Goal: Entertainment & Leisure: Browse casually

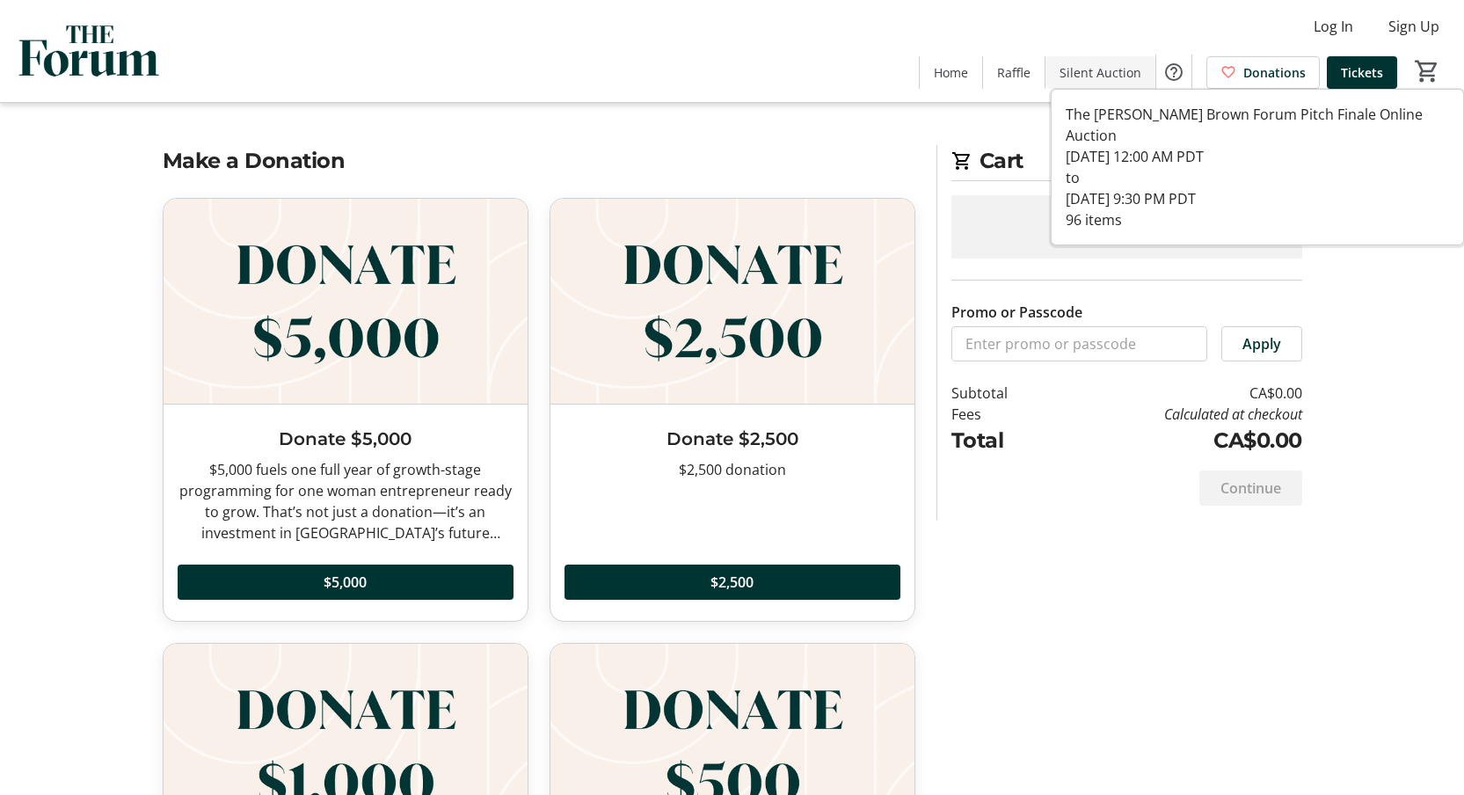
click at [1103, 70] on span "Silent Auction" at bounding box center [1101, 72] width 82 height 18
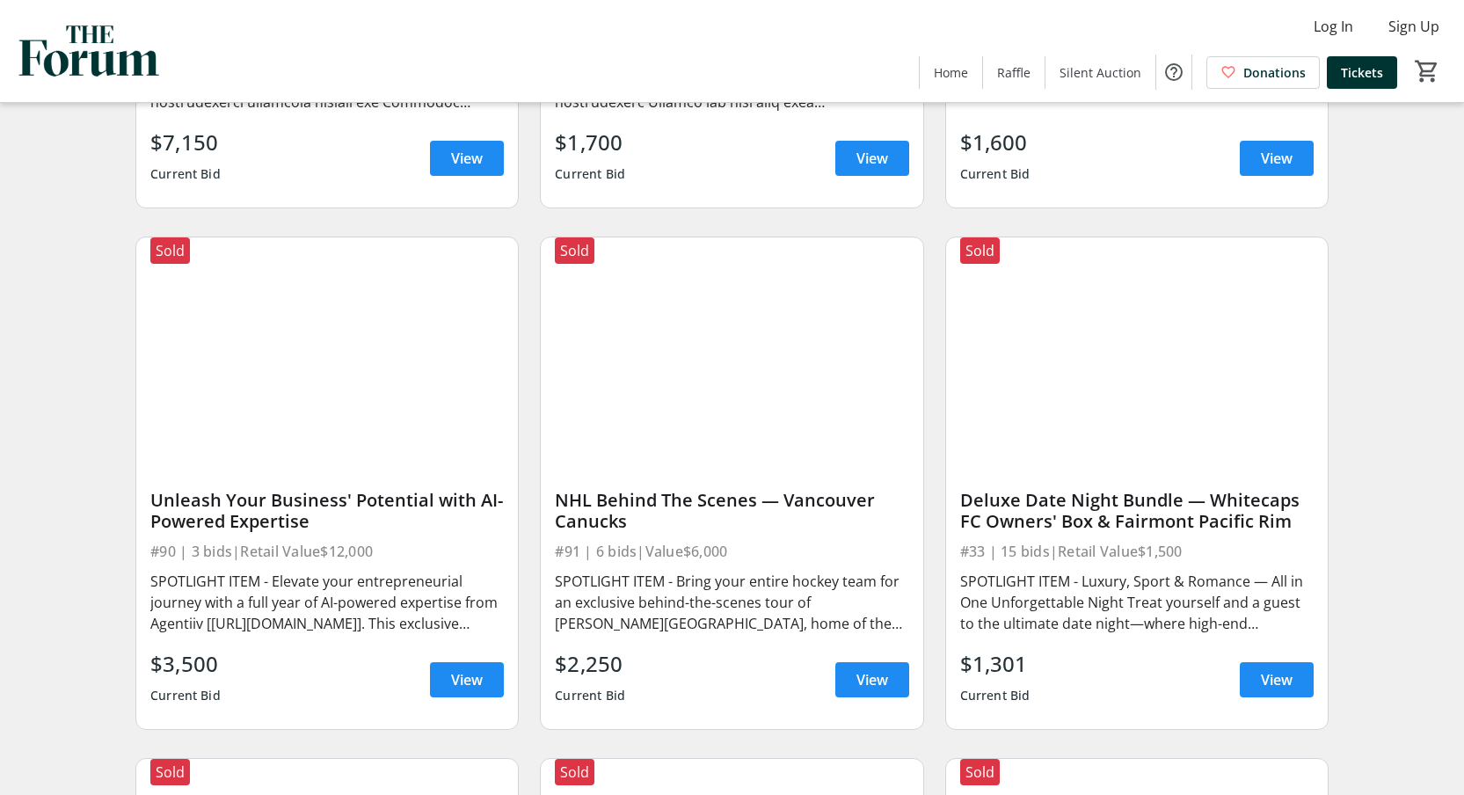
scroll to position [1069, 0]
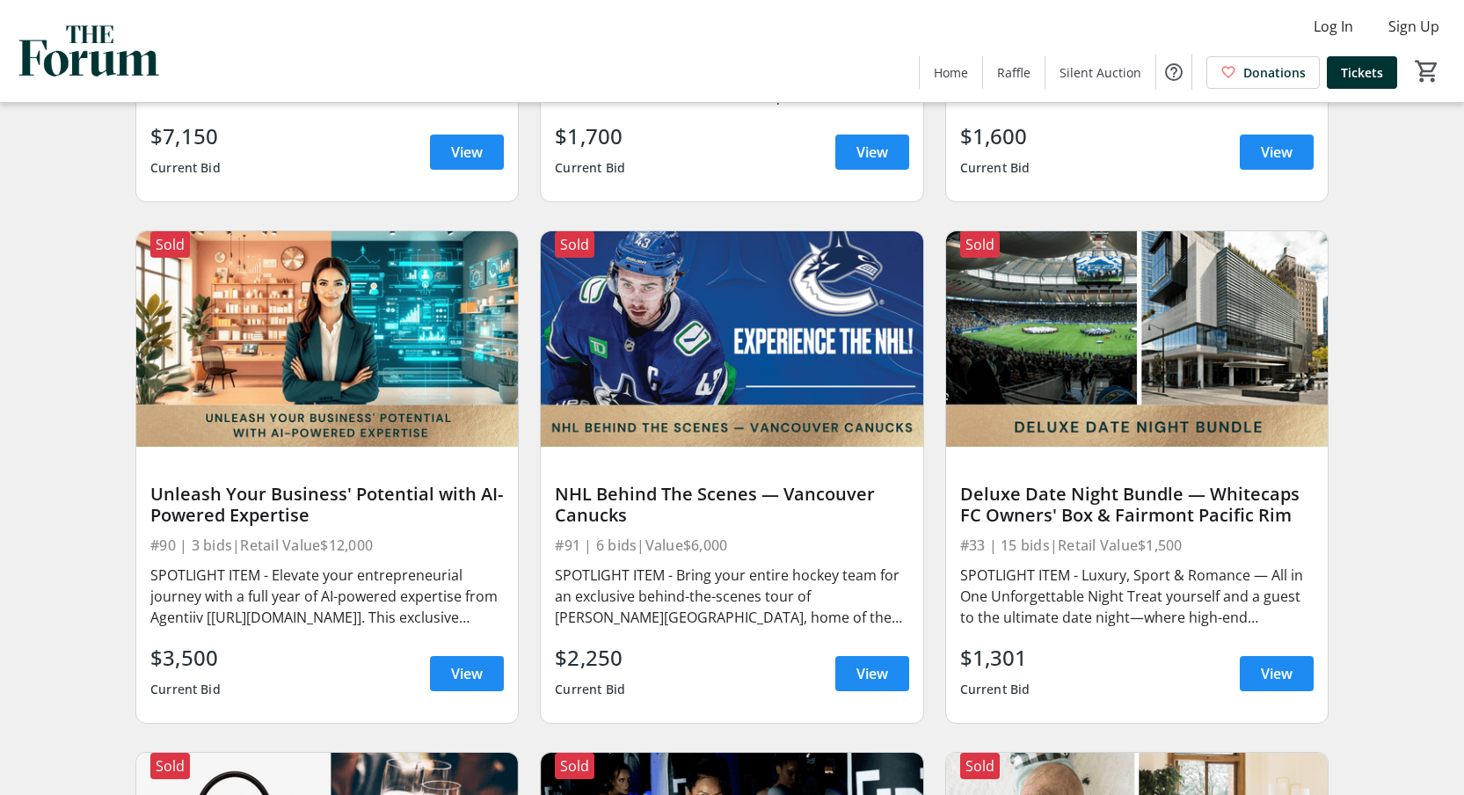
click at [795, 505] on div "NHL Behind The Scenes — Vancouver Canucks" at bounding box center [731, 505] width 353 height 42
click at [885, 684] on span "View" at bounding box center [872, 673] width 32 height 21
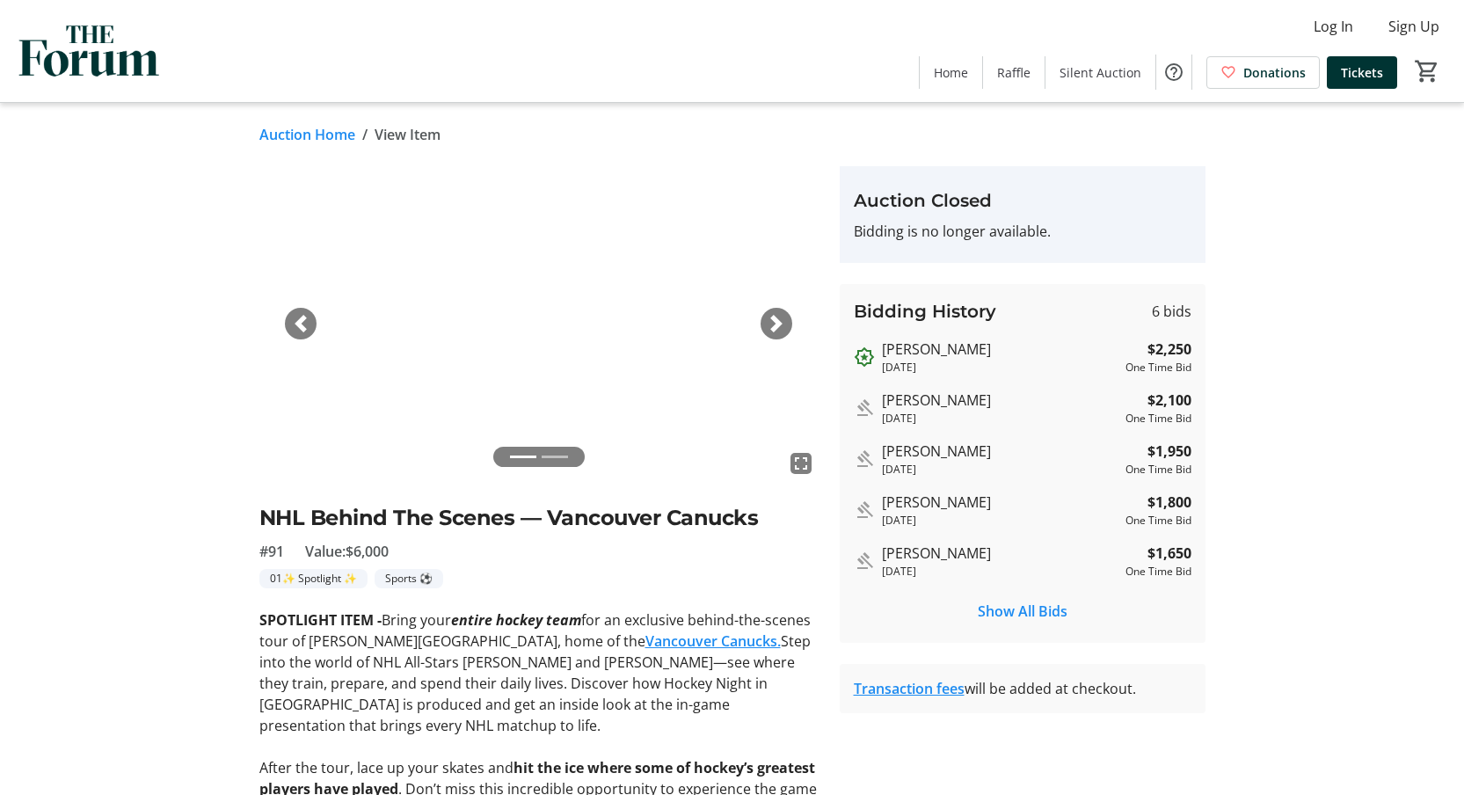
click at [788, 324] on div "Next" at bounding box center [777, 324] width 32 height 32
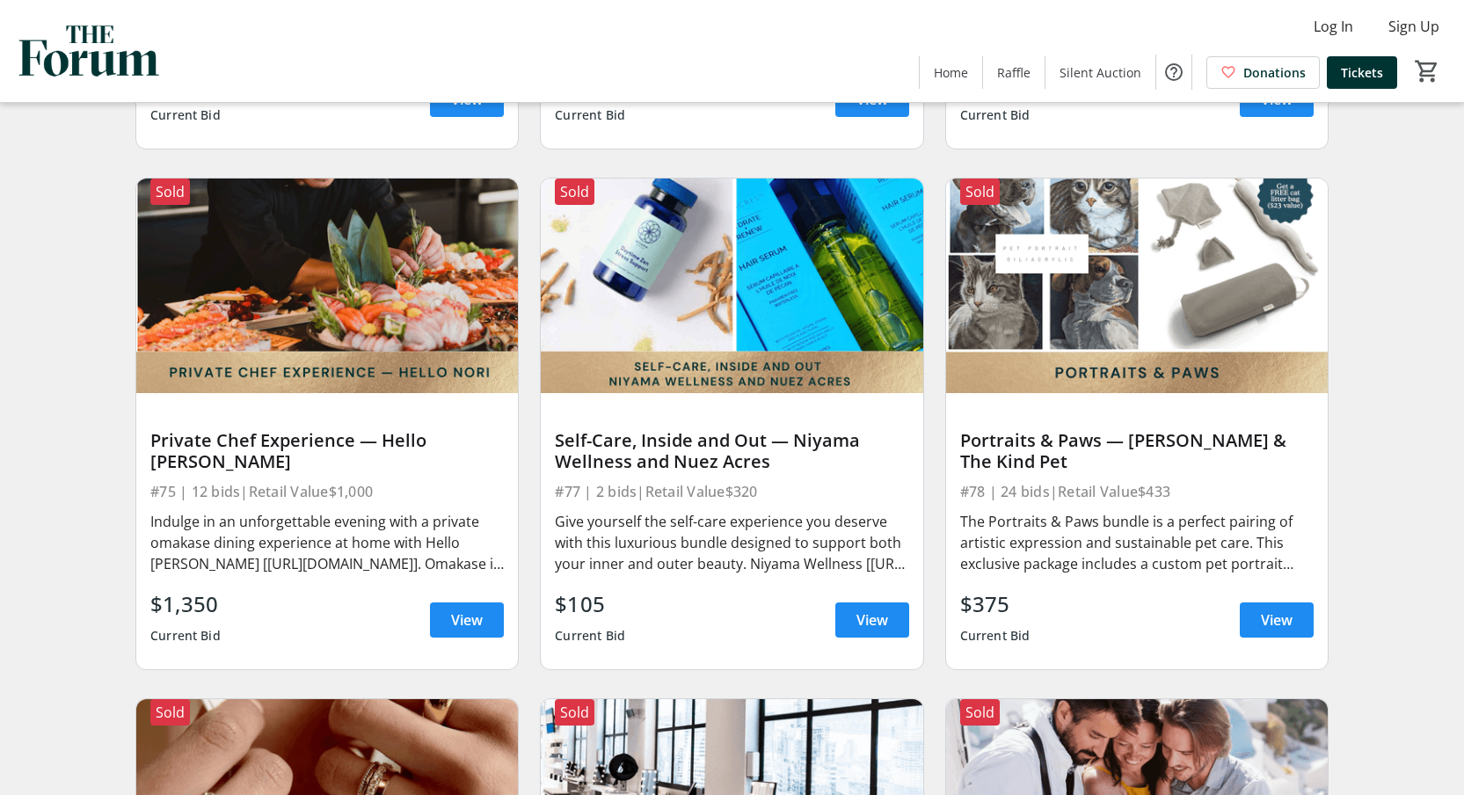
scroll to position [14162, 0]
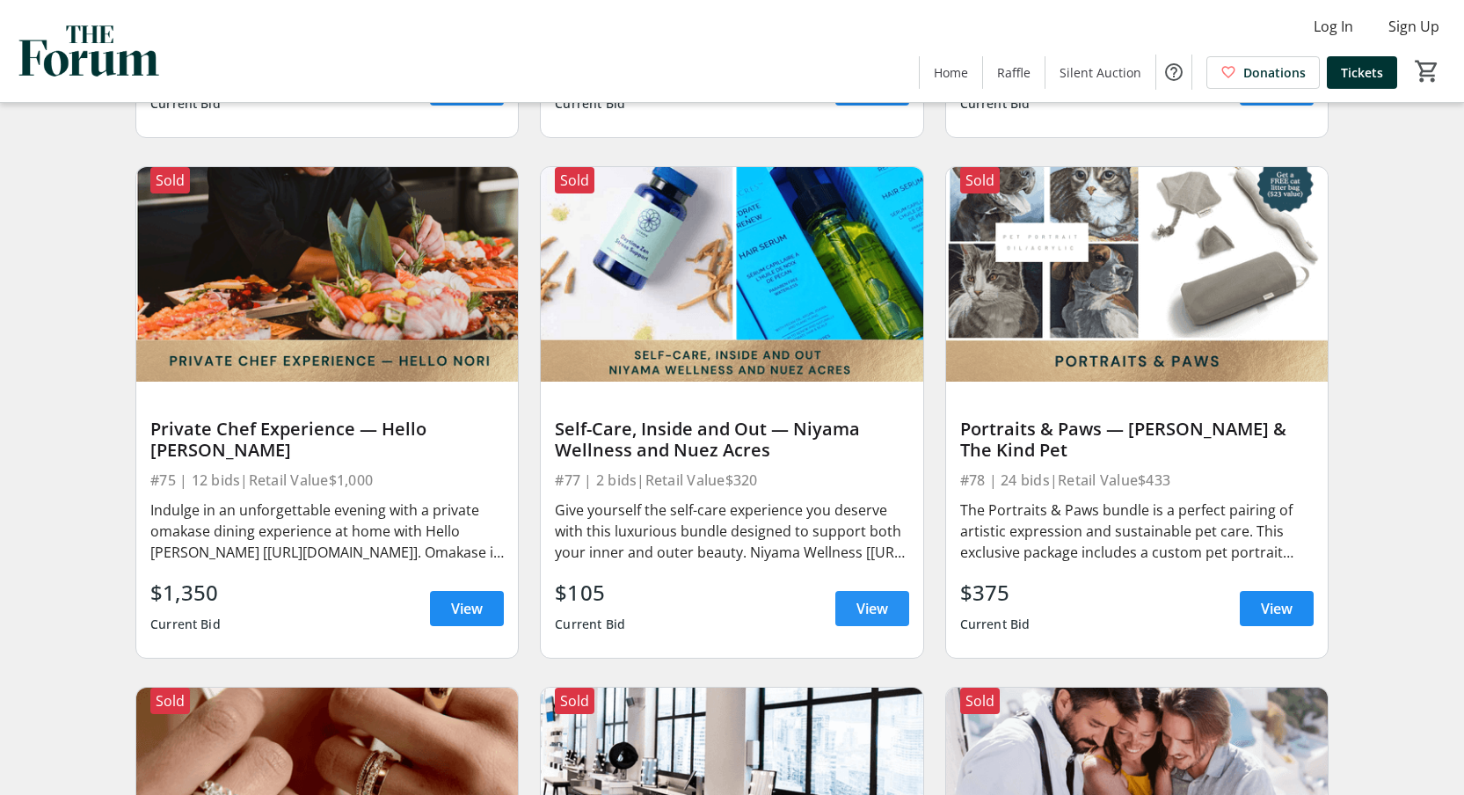
click at [857, 616] on span "View" at bounding box center [872, 608] width 32 height 21
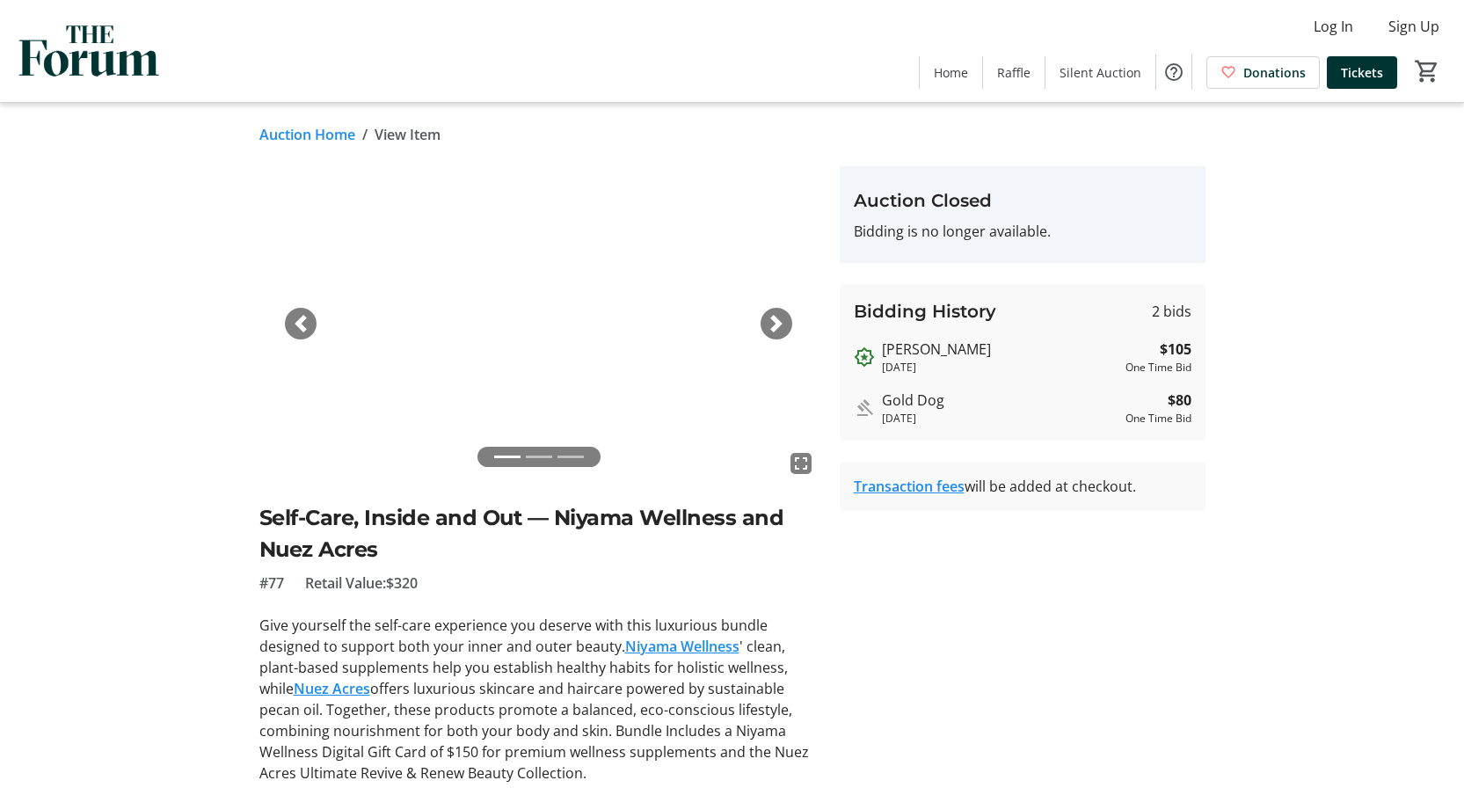
scroll to position [76, 0]
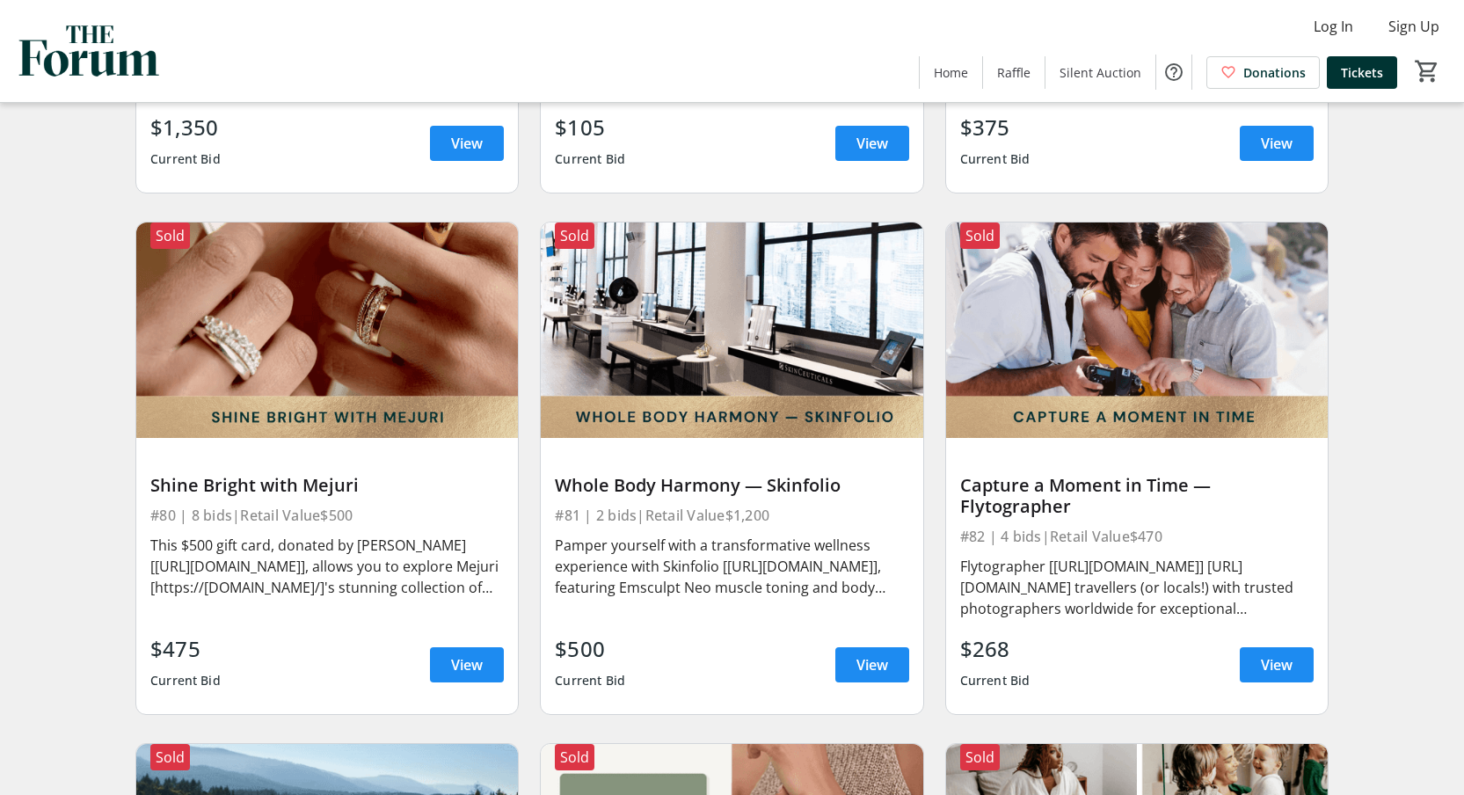
scroll to position [14718, 0]
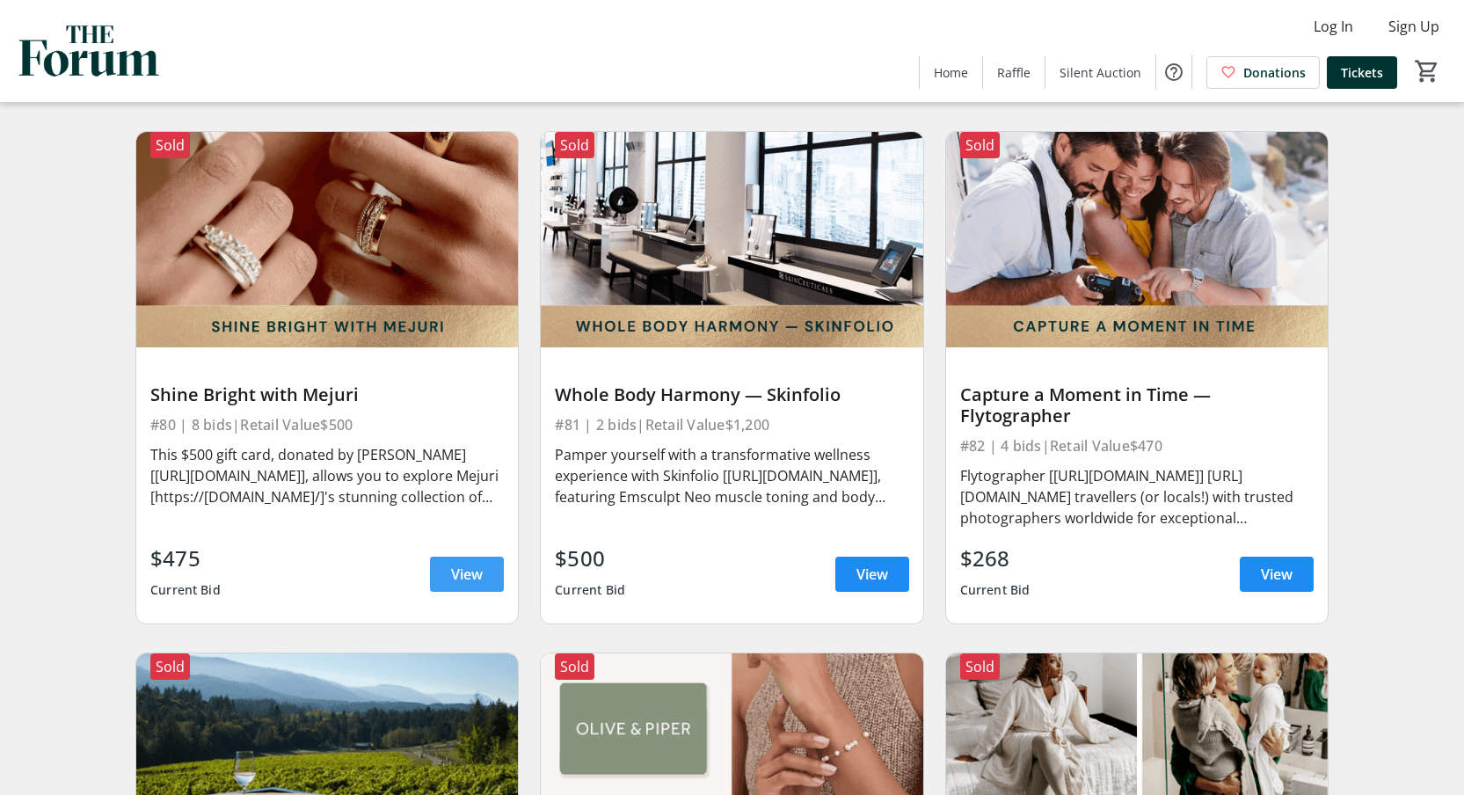
click at [472, 585] on span "View" at bounding box center [467, 574] width 32 height 21
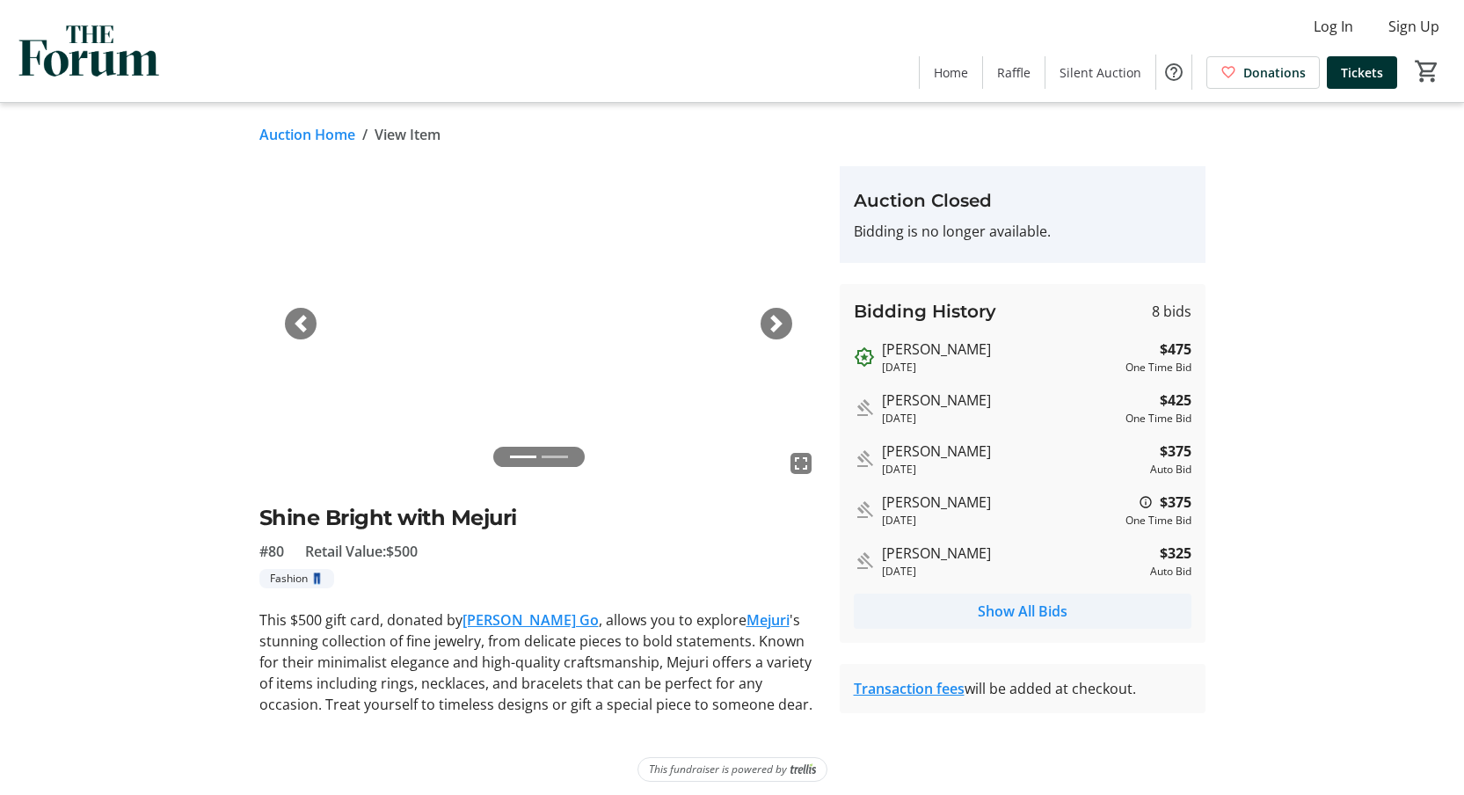
click at [991, 603] on span "Show All Bids" at bounding box center [1023, 611] width 90 height 21
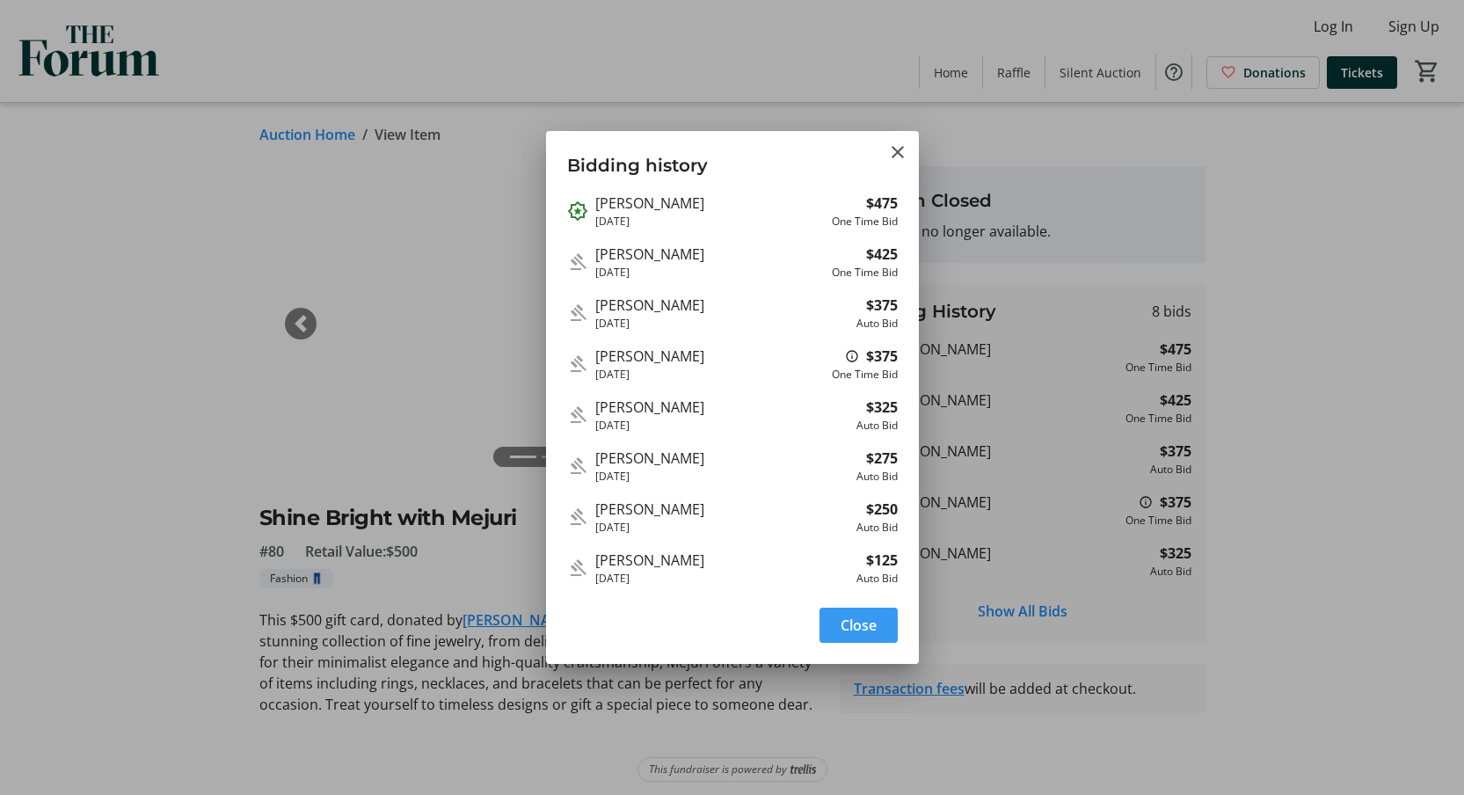
click at [869, 627] on span "Close" at bounding box center [859, 625] width 36 height 21
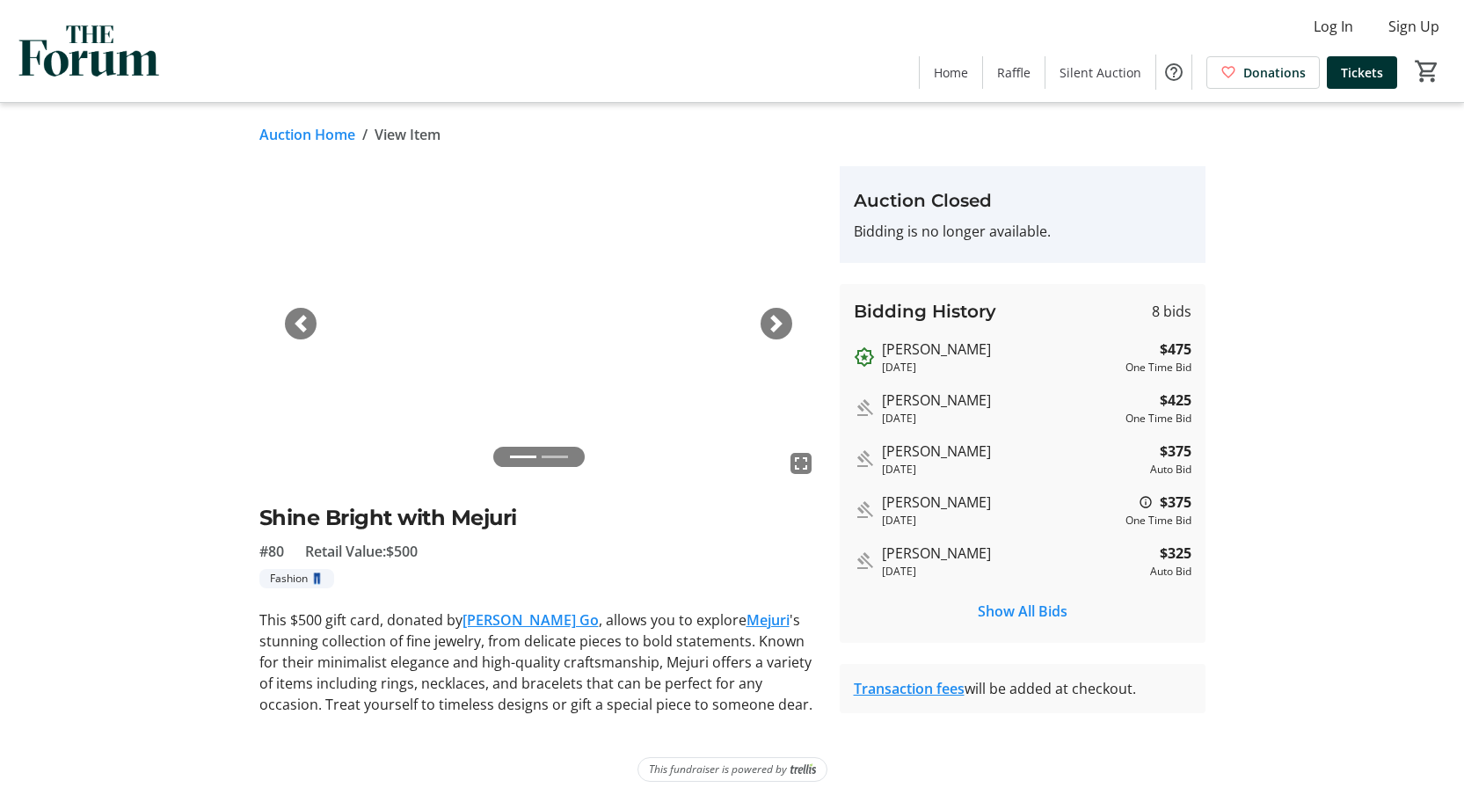
scroll to position [8, 0]
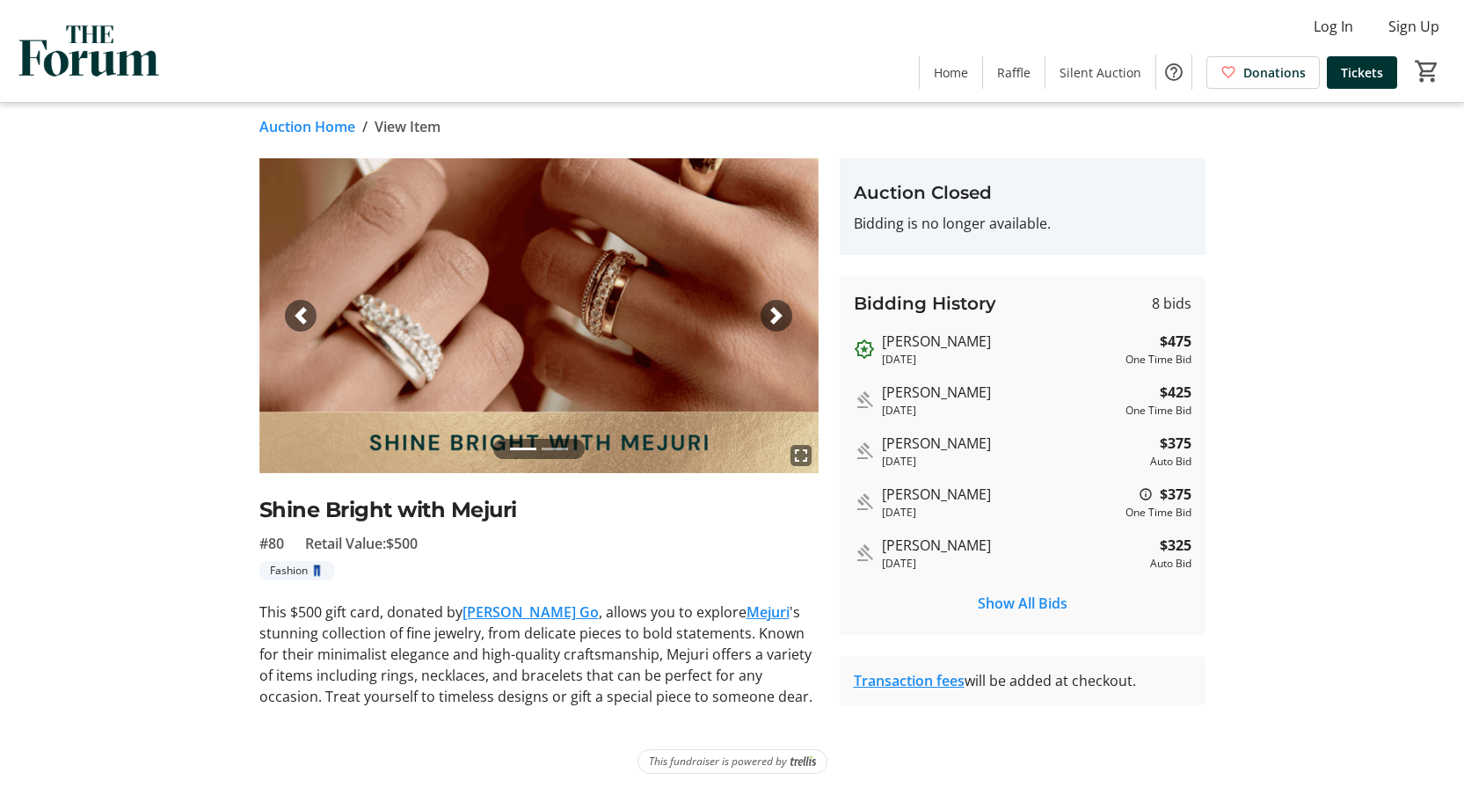
click at [761, 307] on img at bounding box center [538, 315] width 559 height 315
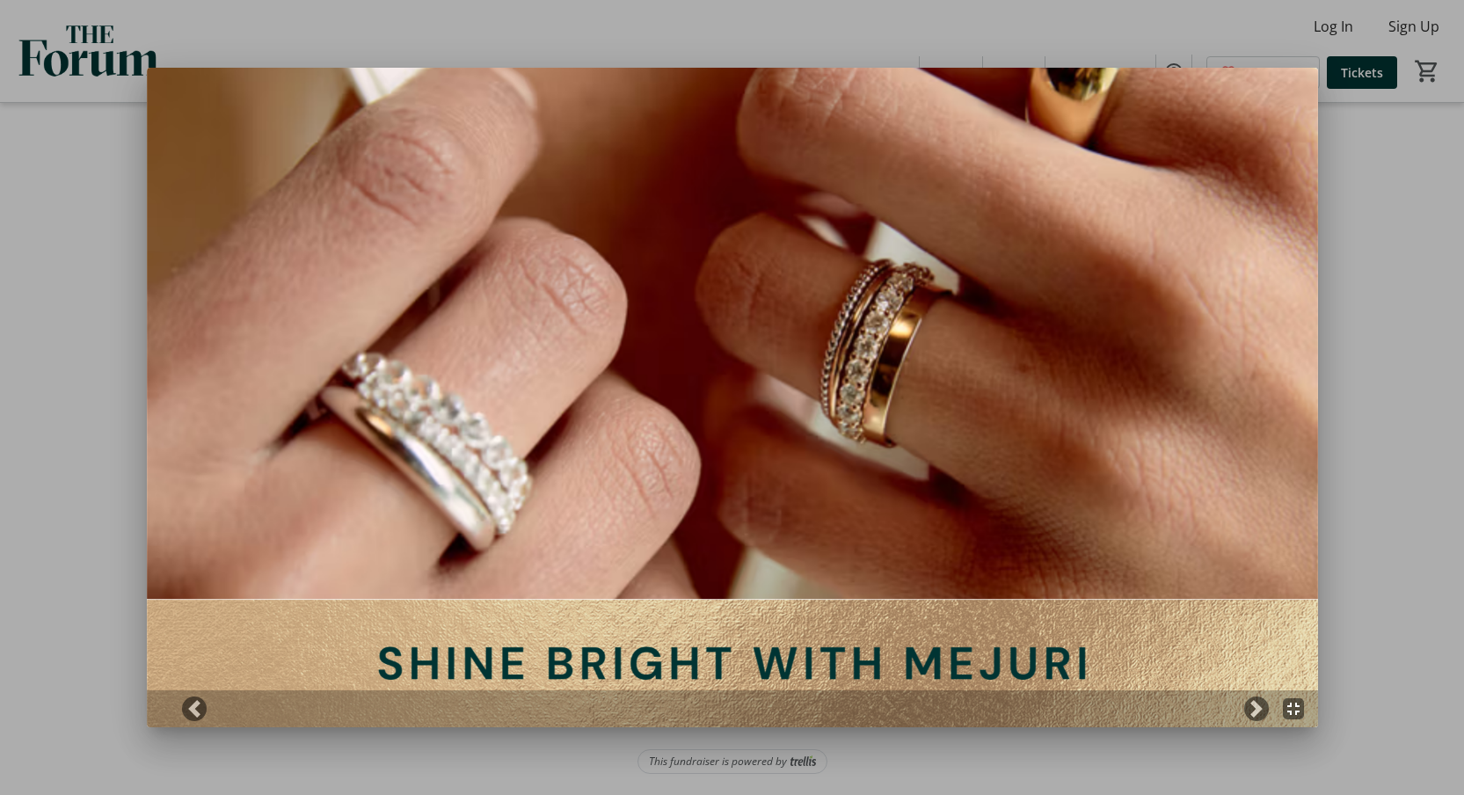
scroll to position [0, 0]
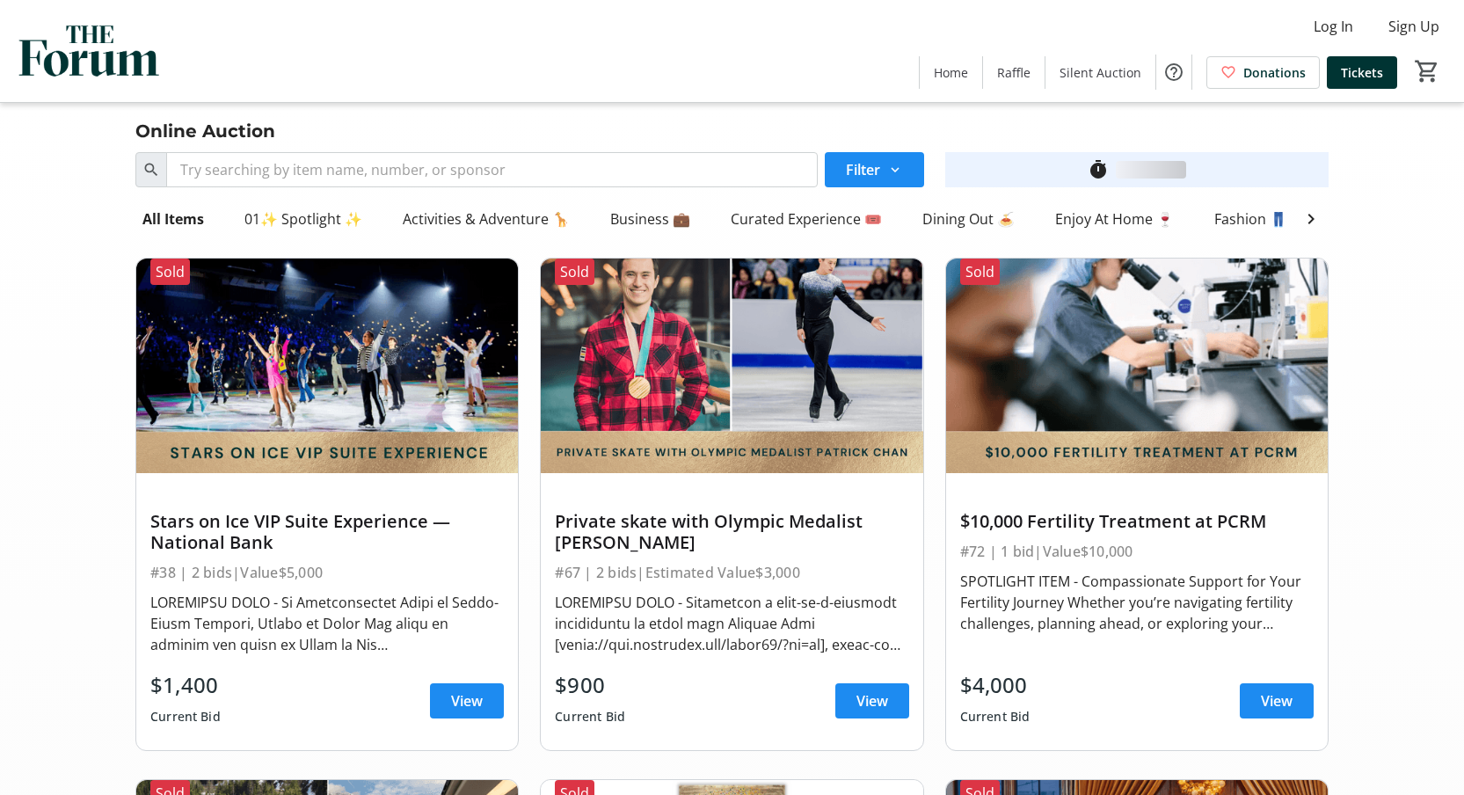
scroll to position [14718, 0]
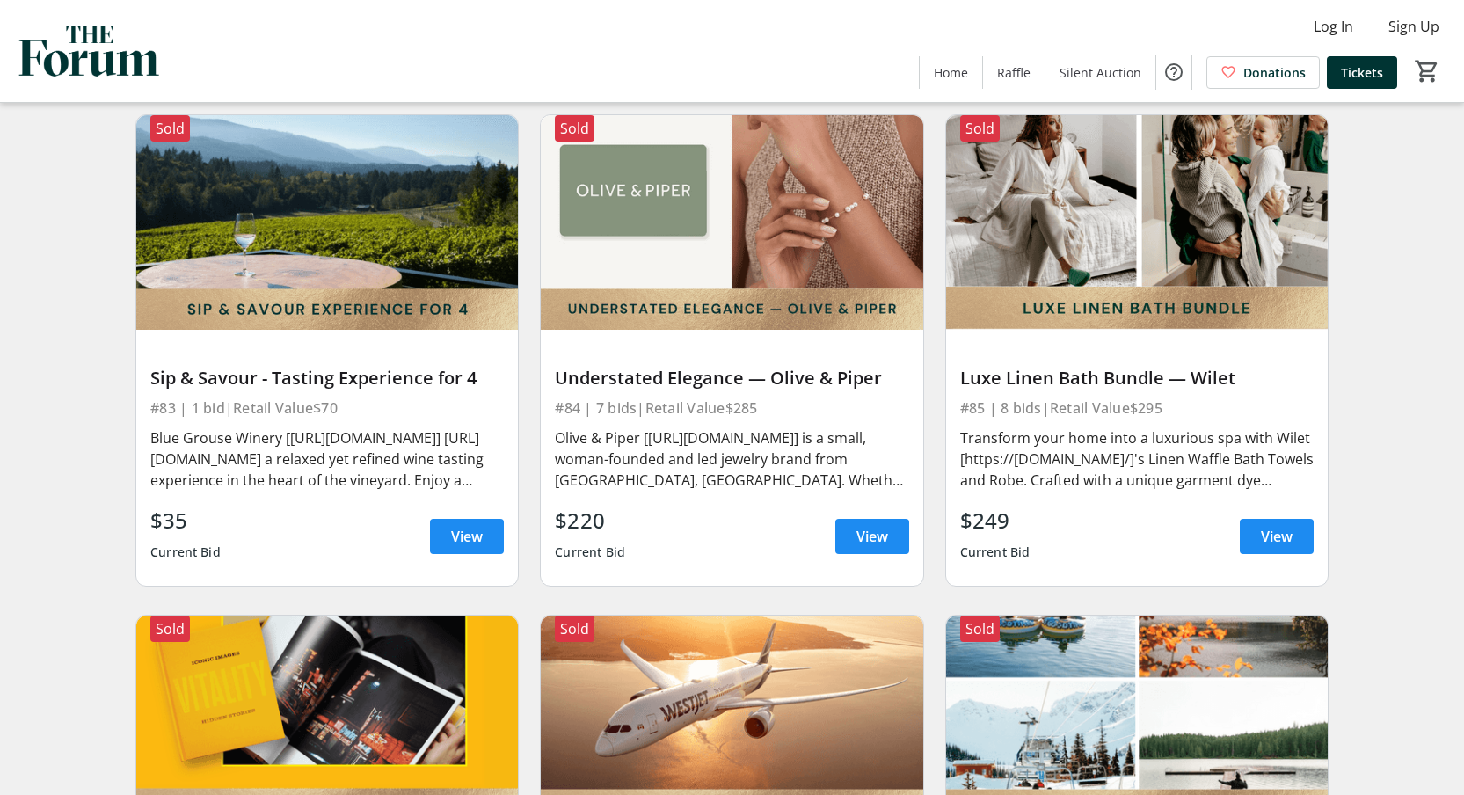
scroll to position [15165, 0]
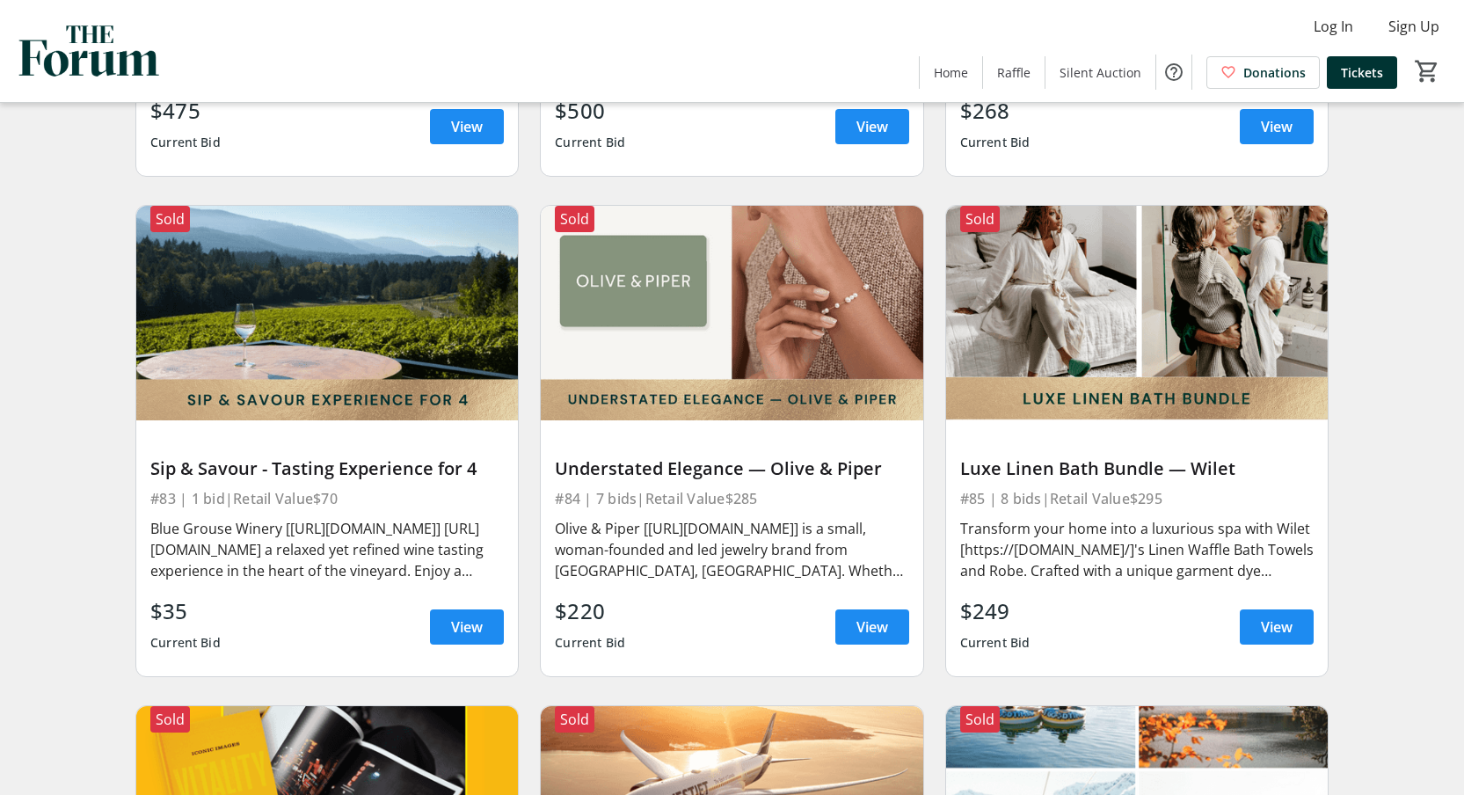
click at [754, 389] on img at bounding box center [732, 313] width 382 height 215
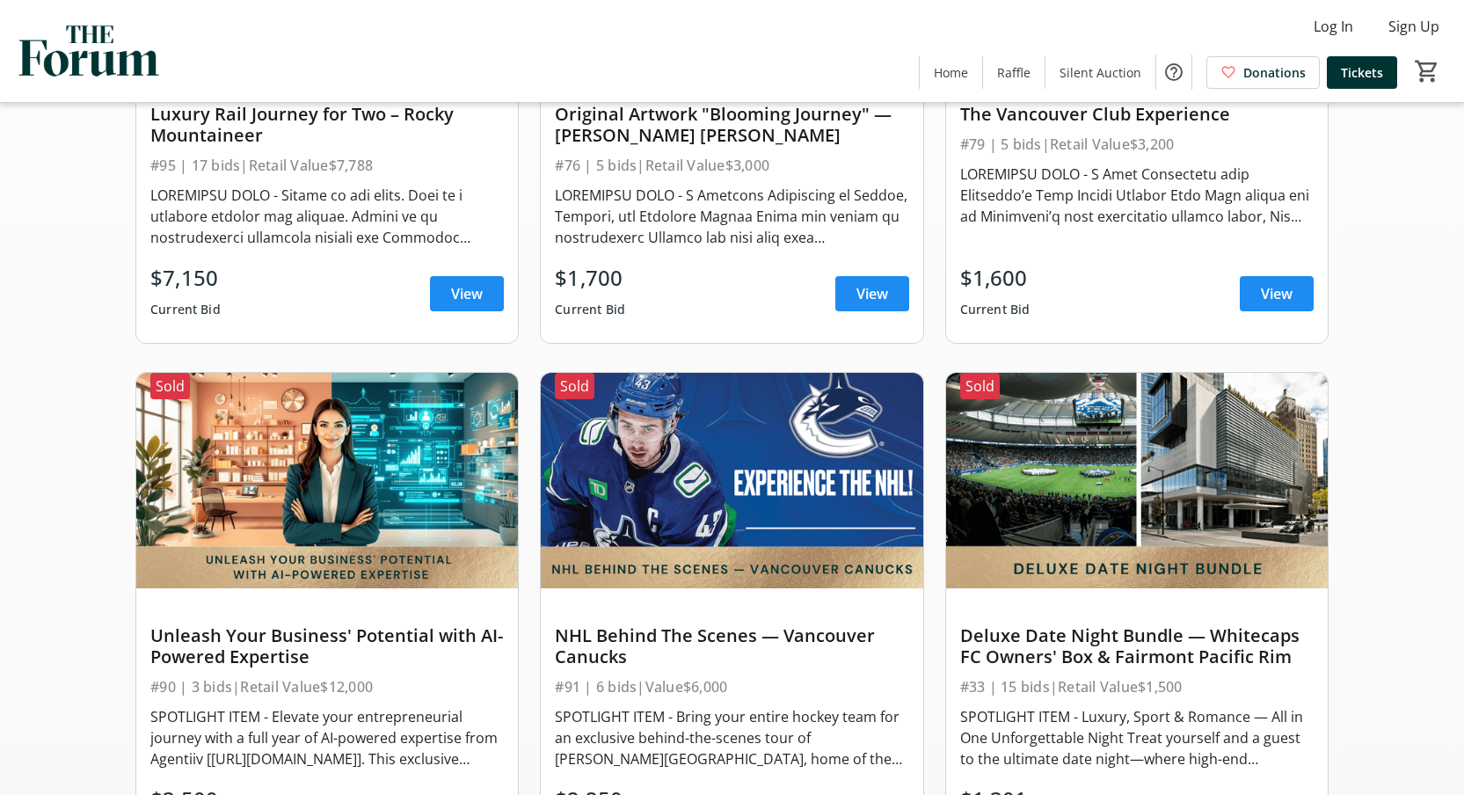
scroll to position [0, 0]
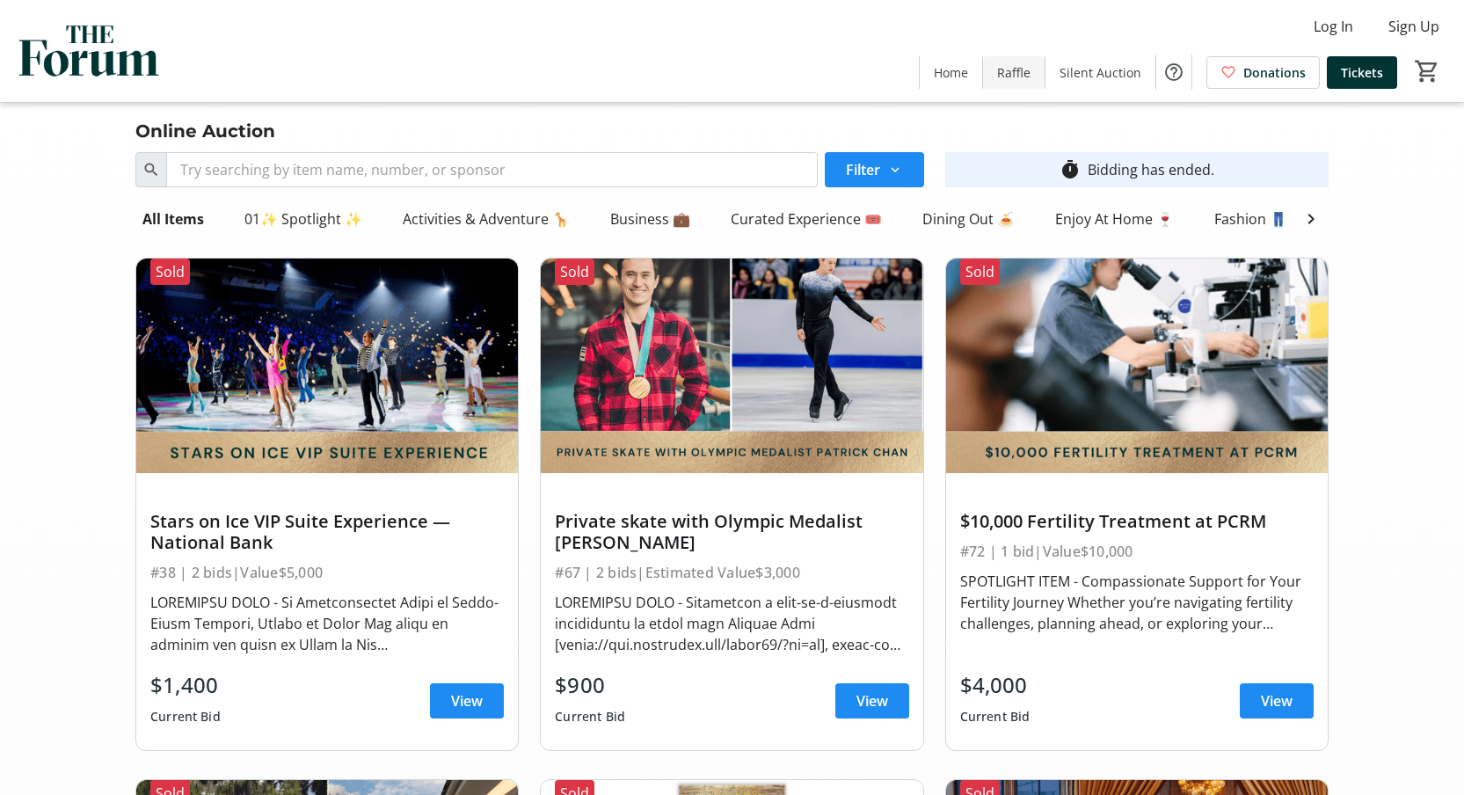
click at [1017, 83] on span at bounding box center [1014, 72] width 62 height 42
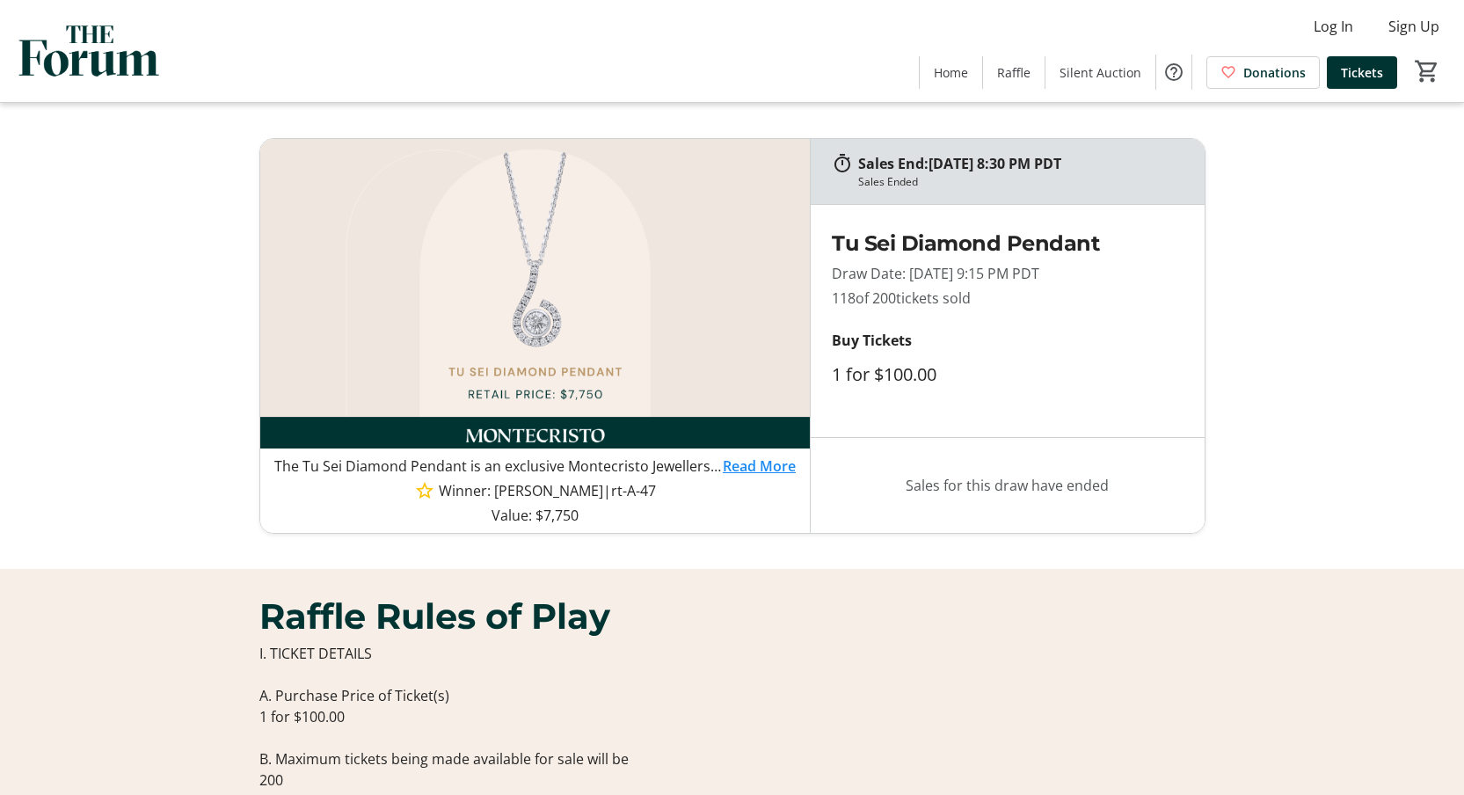
click at [781, 462] on link "Read More" at bounding box center [759, 465] width 73 height 21
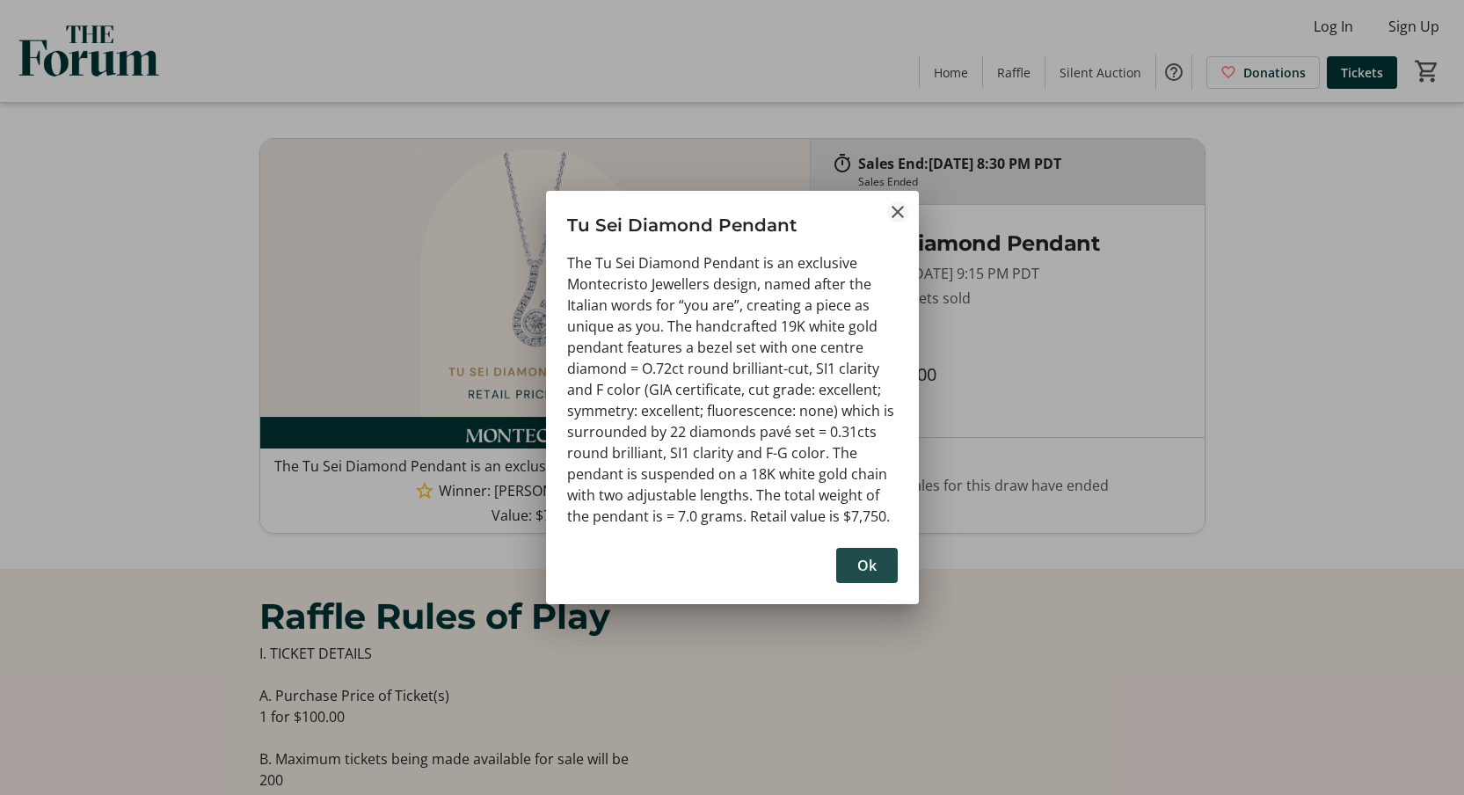
click at [887, 209] on mat-icon "Close" at bounding box center [897, 211] width 21 height 21
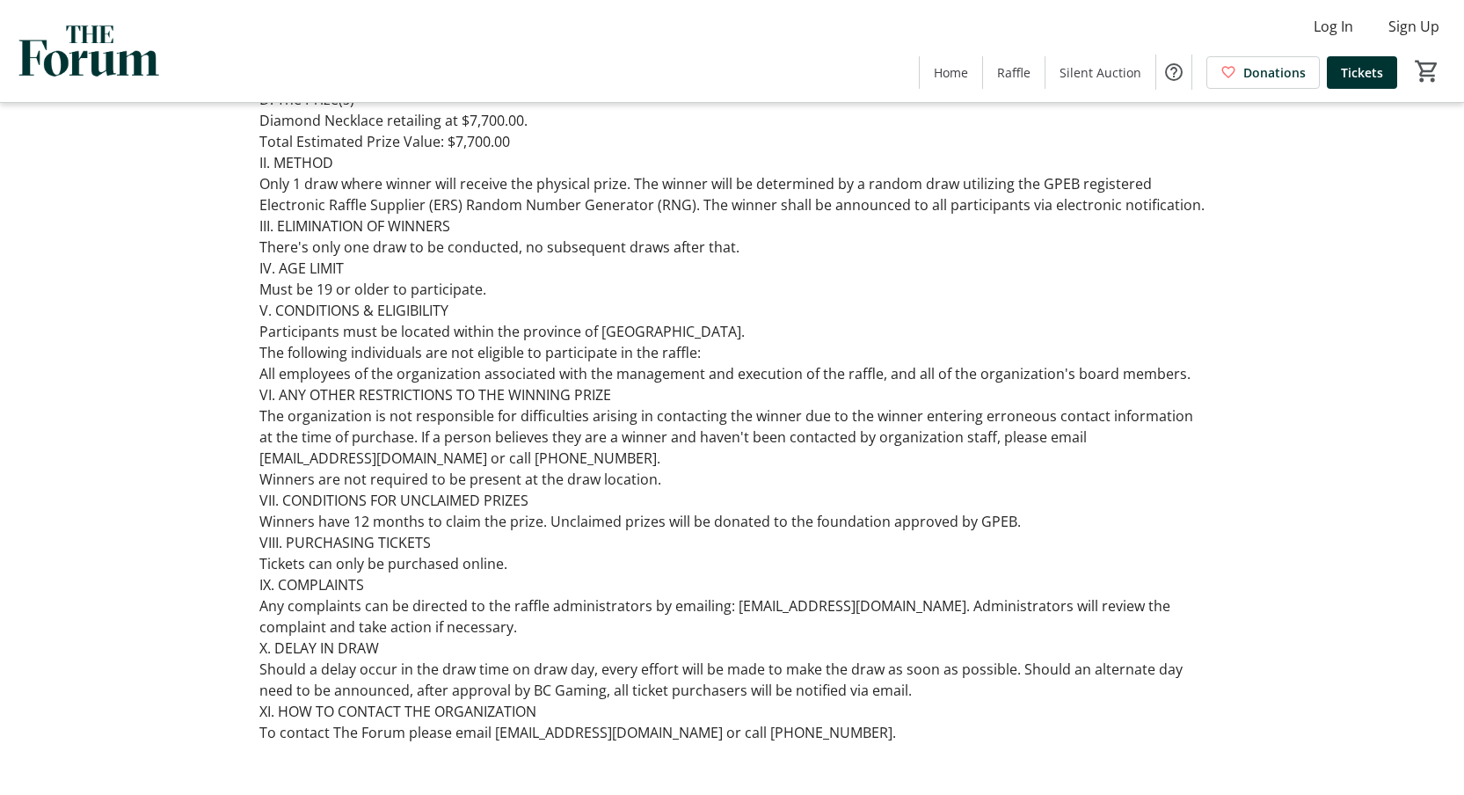
scroll to position [2051, 0]
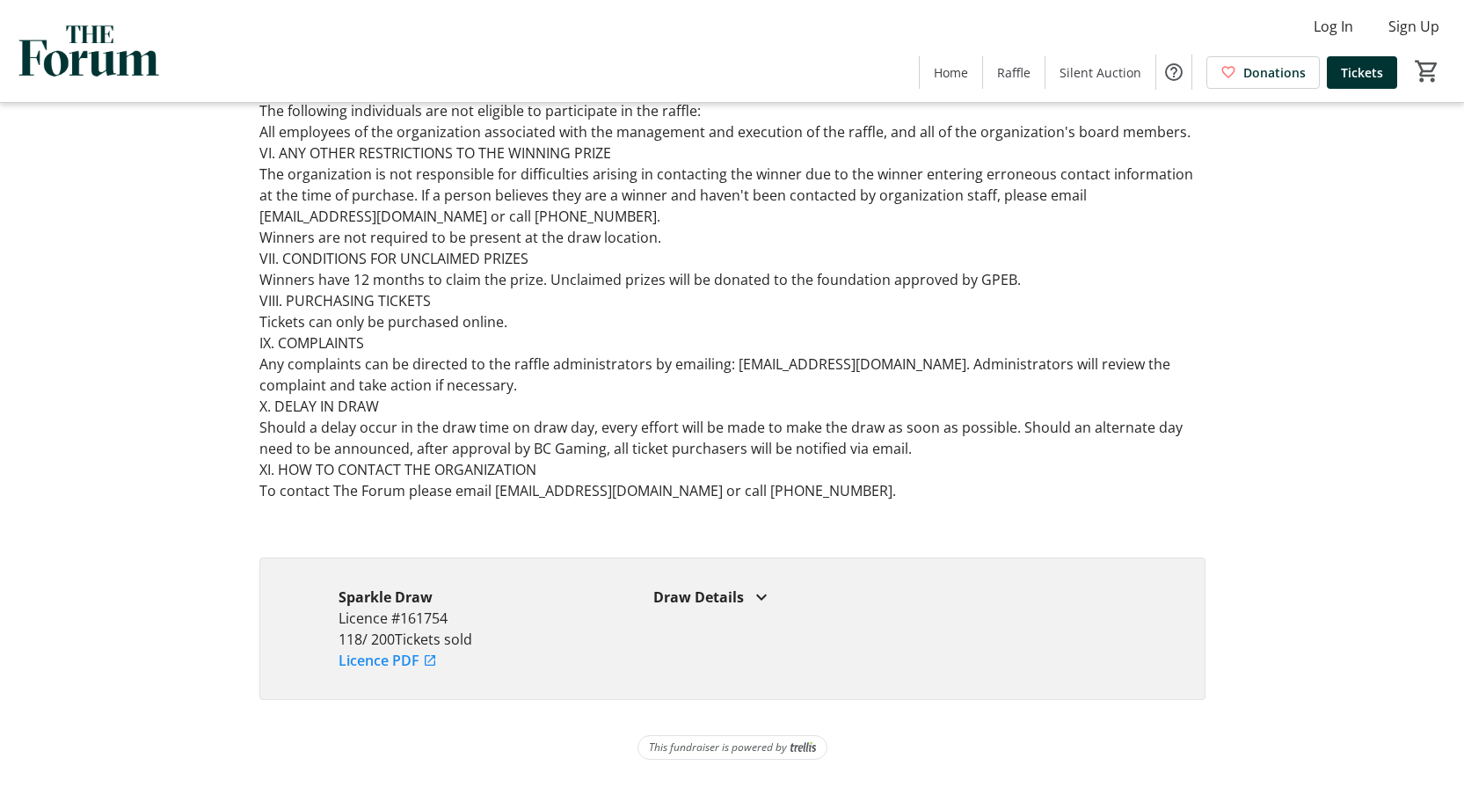
click at [769, 592] on mat-icon at bounding box center [761, 596] width 21 height 21
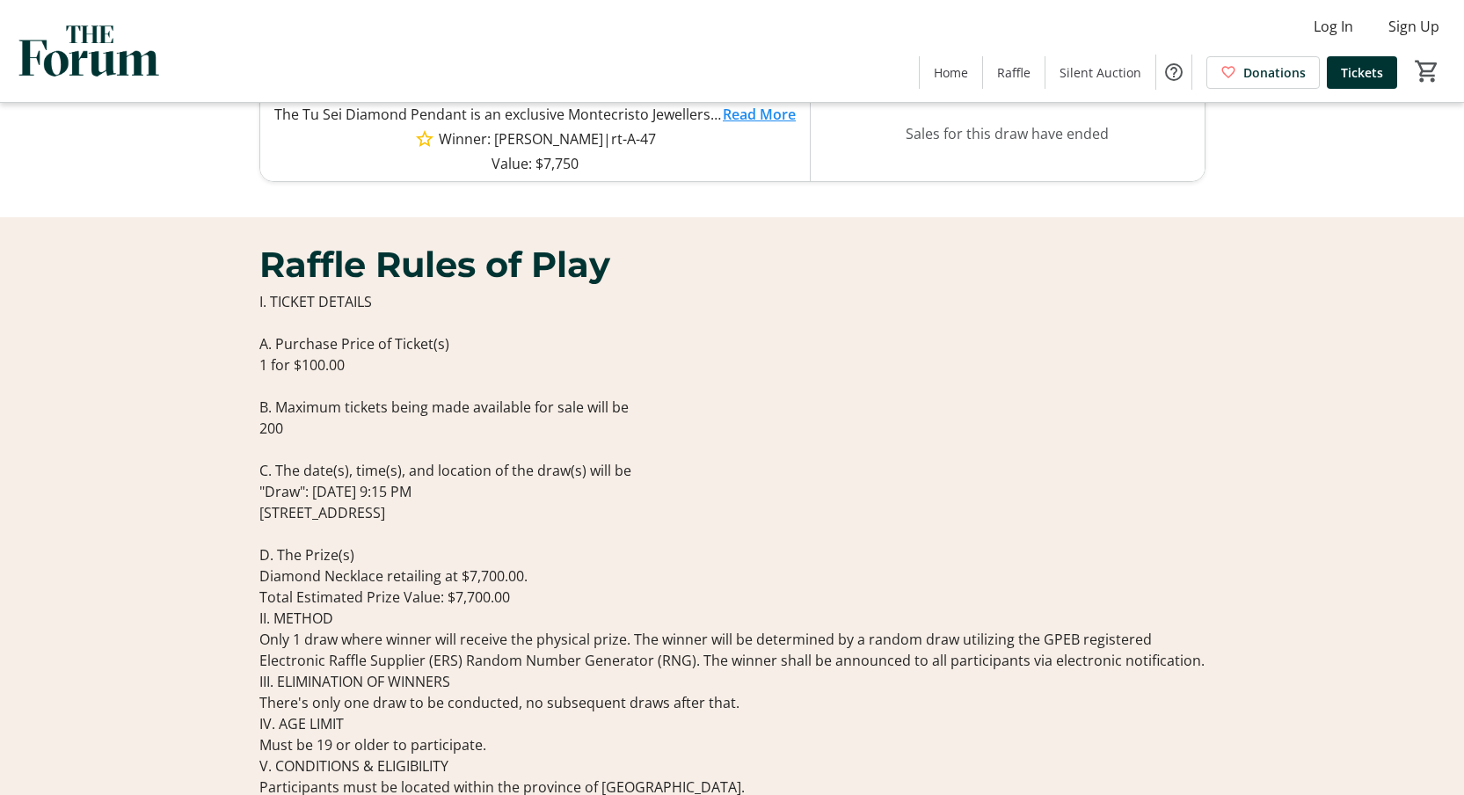
scroll to position [0, 0]
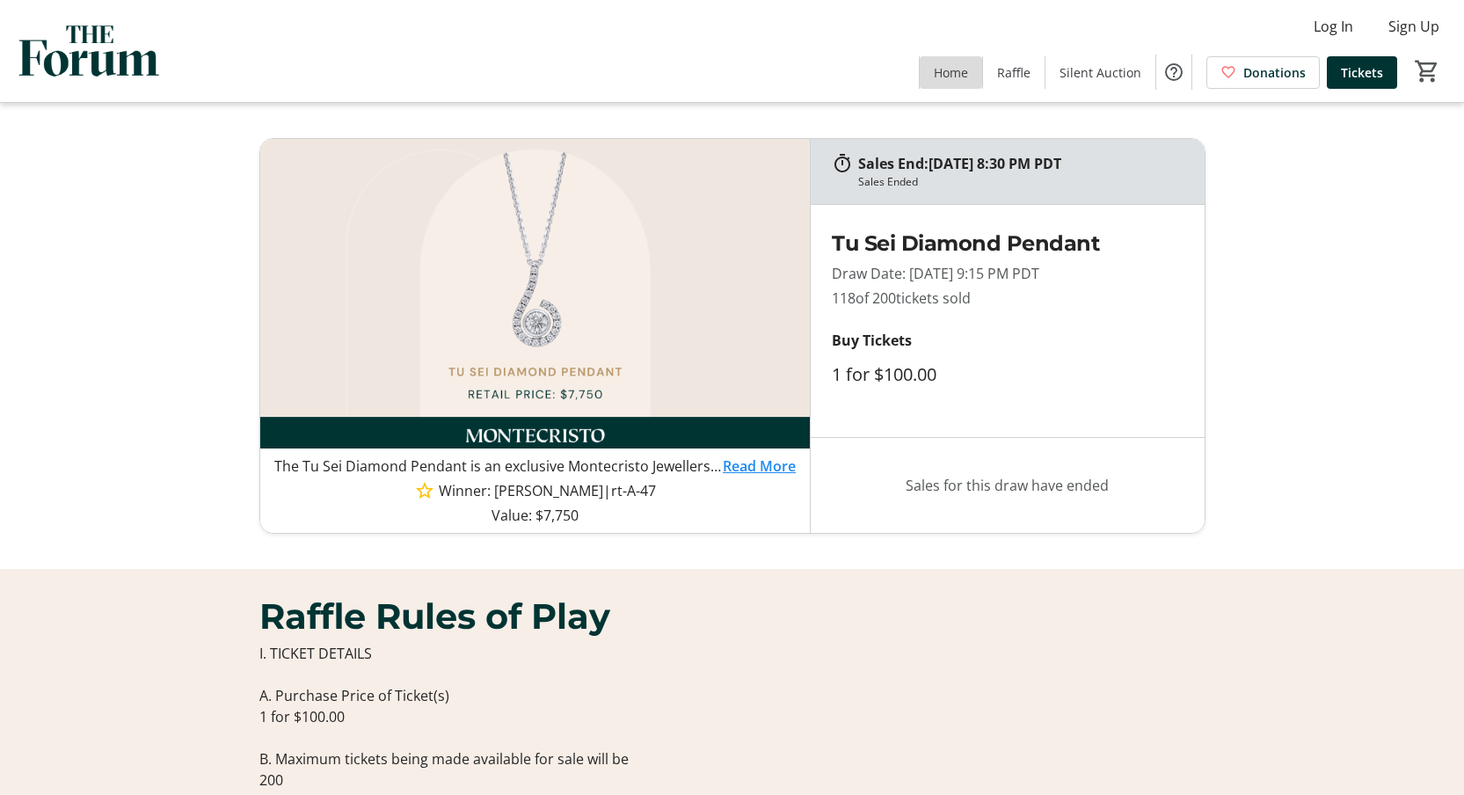
click at [947, 61] on span at bounding box center [951, 72] width 62 height 42
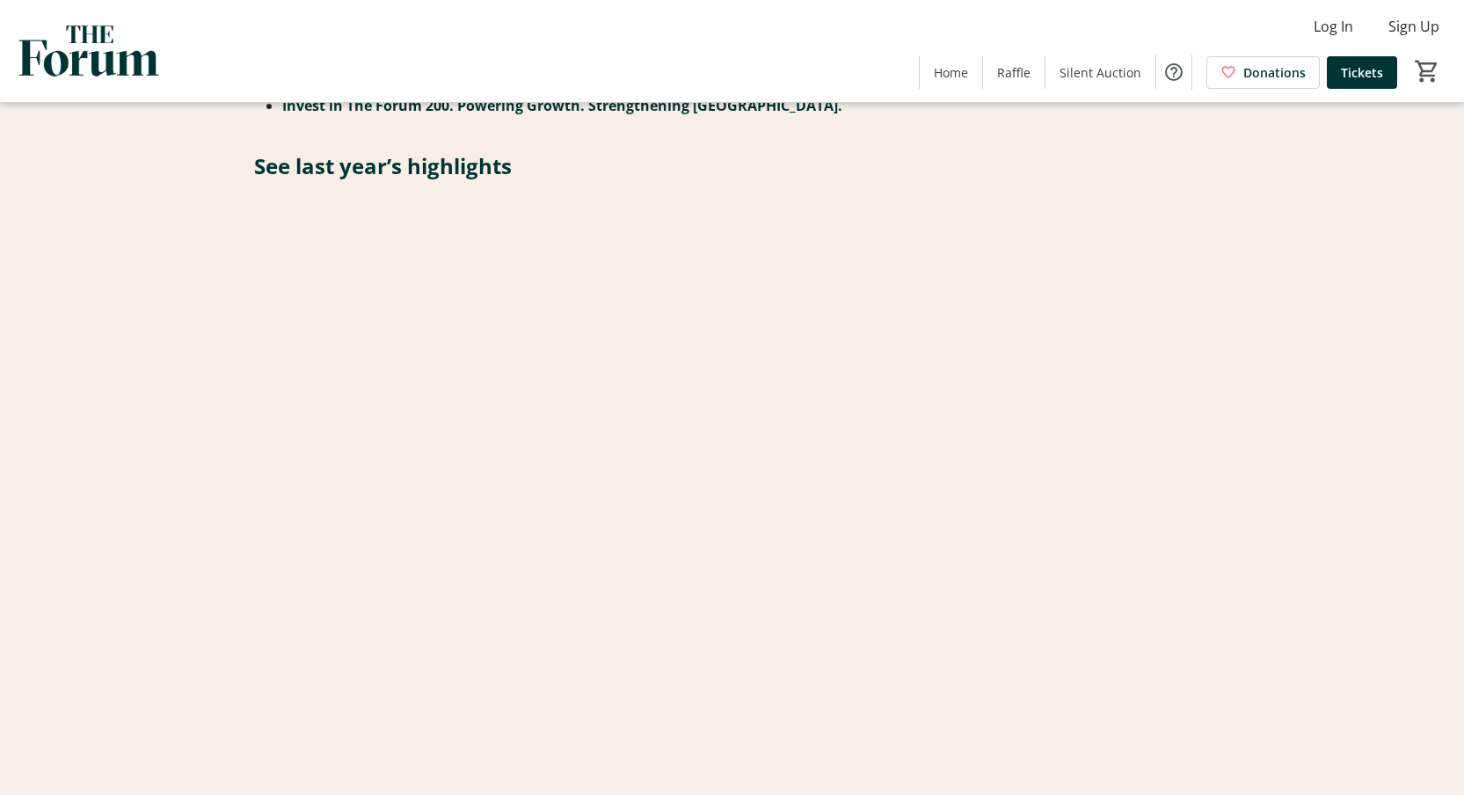
scroll to position [1830, 0]
